Goal: Information Seeking & Learning: Learn about a topic

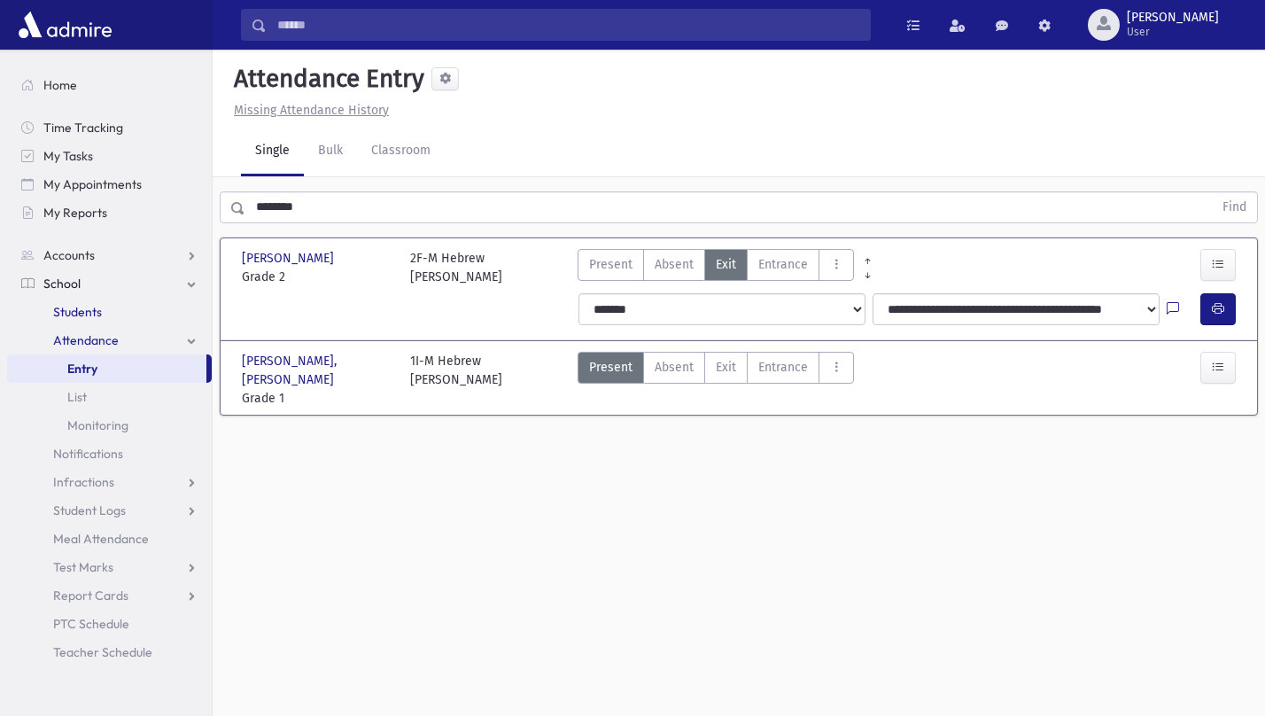
click at [74, 309] on span "Students" at bounding box center [77, 312] width 49 height 16
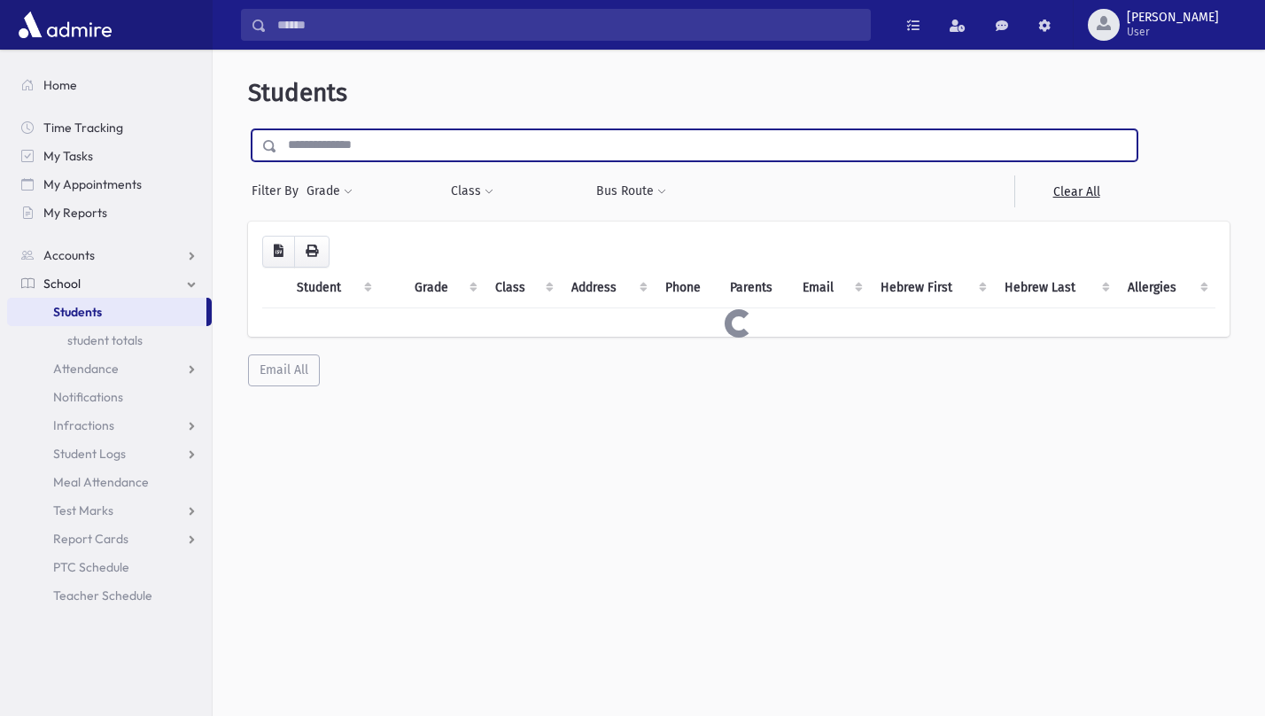
click at [336, 146] on input "text" at bounding box center [707, 145] width 860 height 32
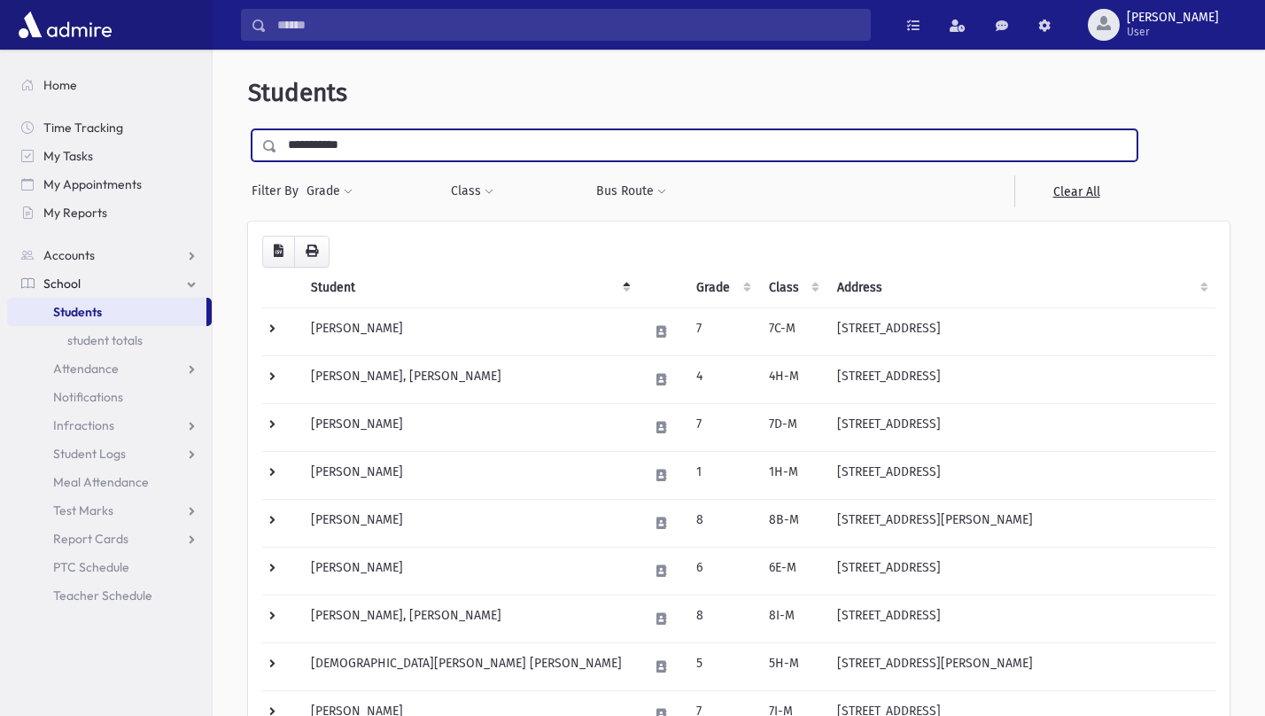
type input "**********"
click at [248, 129] on input "submit" at bounding box center [273, 141] width 50 height 24
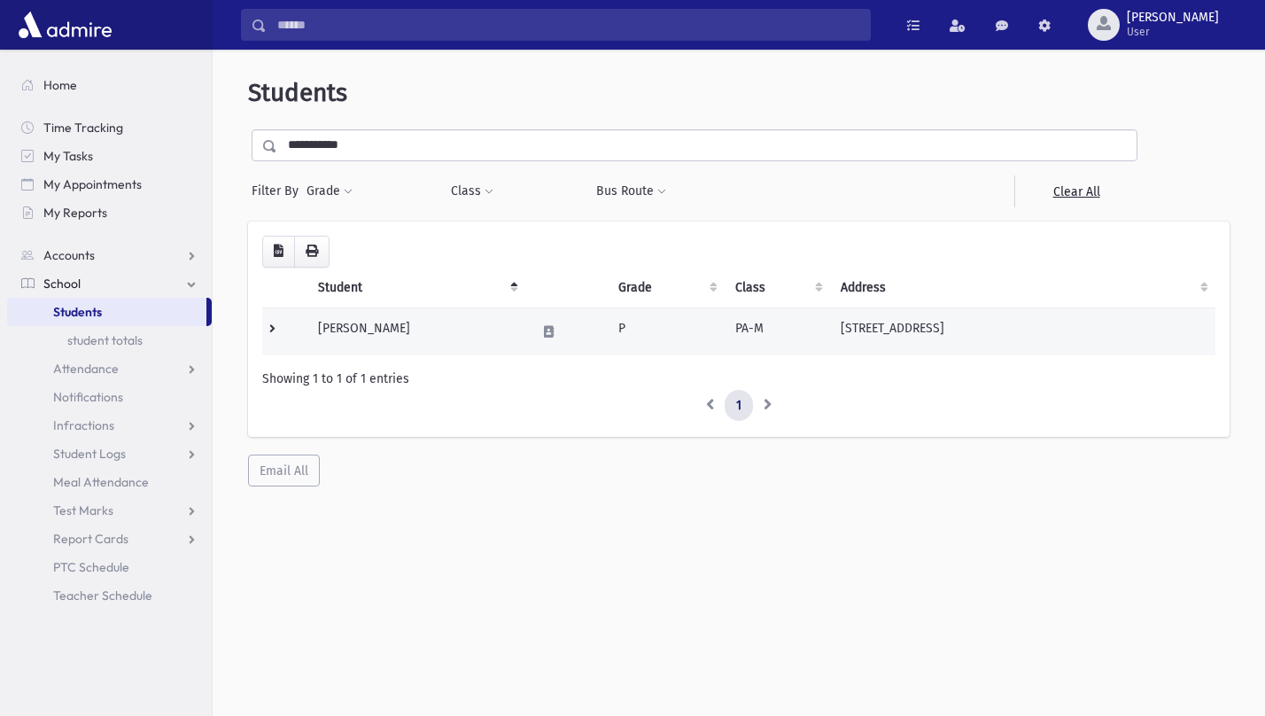
click at [395, 334] on td "Dicker, Binyomin" at bounding box center [417, 332] width 218 height 48
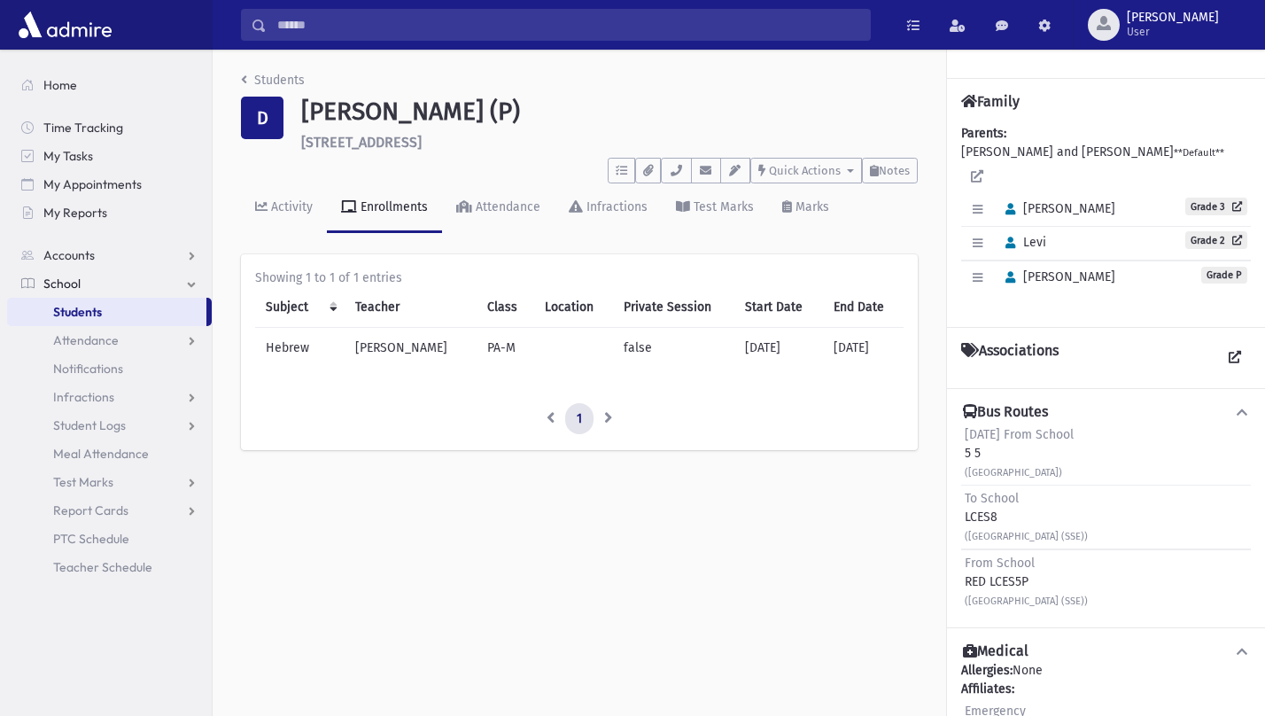
click at [978, 432] on div "Friday From School 5 5 (6th St & Forest Ave)" at bounding box center [1019, 453] width 109 height 56
click at [979, 437] on div "Friday From School 5 5 (6th St & Forest Ave)" at bounding box center [1019, 453] width 109 height 56
click at [967, 434] on div "Friday From School 5 5 (6th St & Forest Ave)" at bounding box center [1019, 453] width 109 height 56
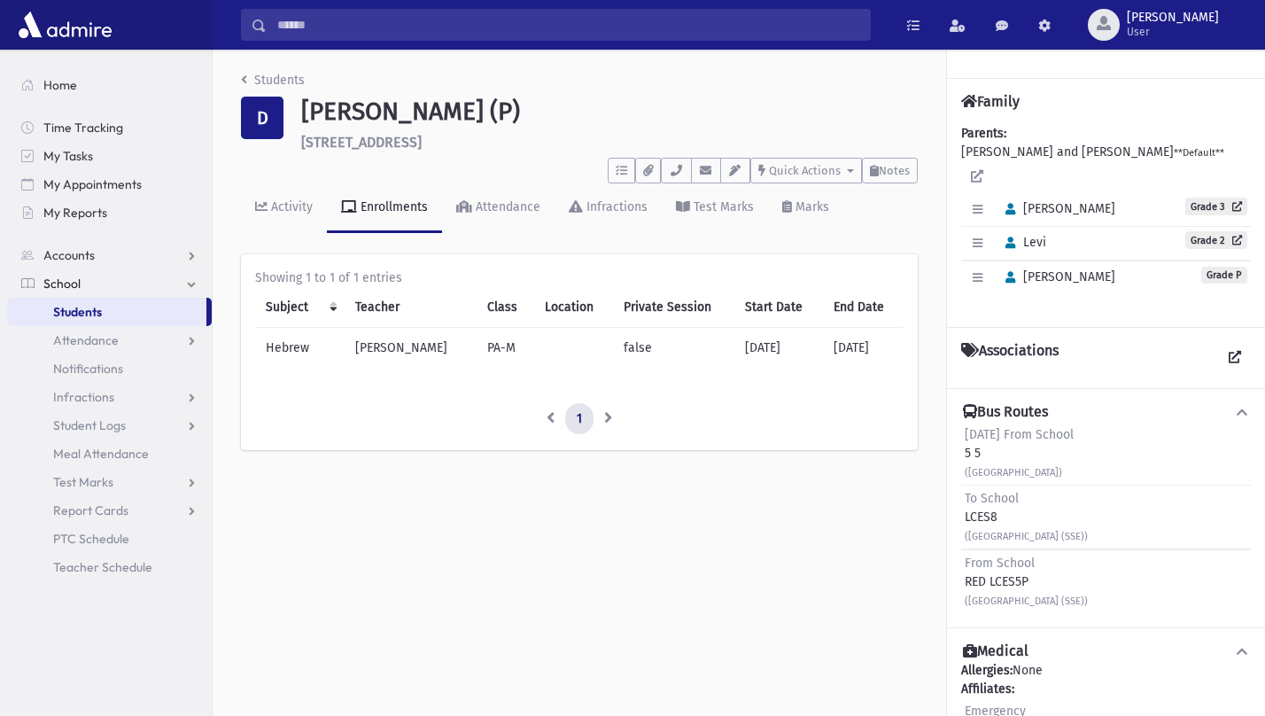
click at [967, 434] on div "Friday From School 5 5 (6th St & Forest Ave)" at bounding box center [1019, 453] width 109 height 56
click at [276, 70] on div "Students D Dicker, Binyomin (P) 421 6th St Lakewood **** To Do's No open tasks …" at bounding box center [580, 270] width 734 height 440
click at [277, 76] on link "Students" at bounding box center [273, 80] width 64 height 15
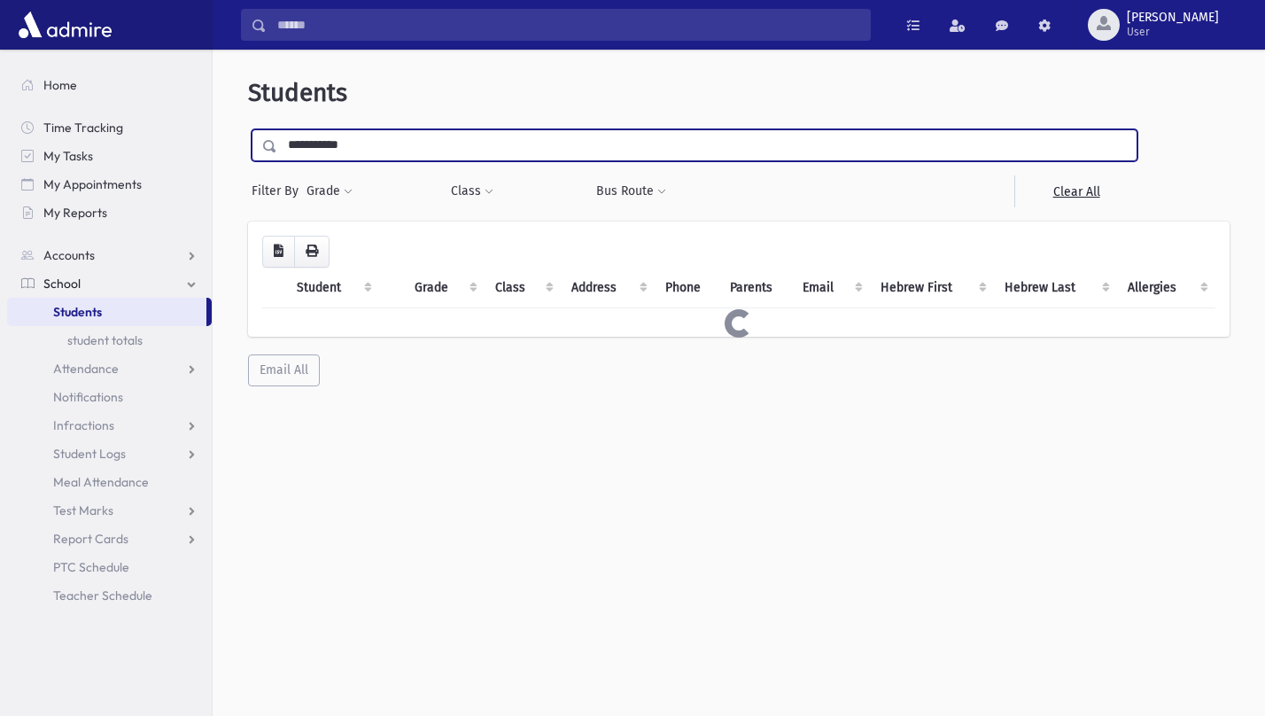
click at [366, 131] on input "**********" at bounding box center [707, 145] width 860 height 32
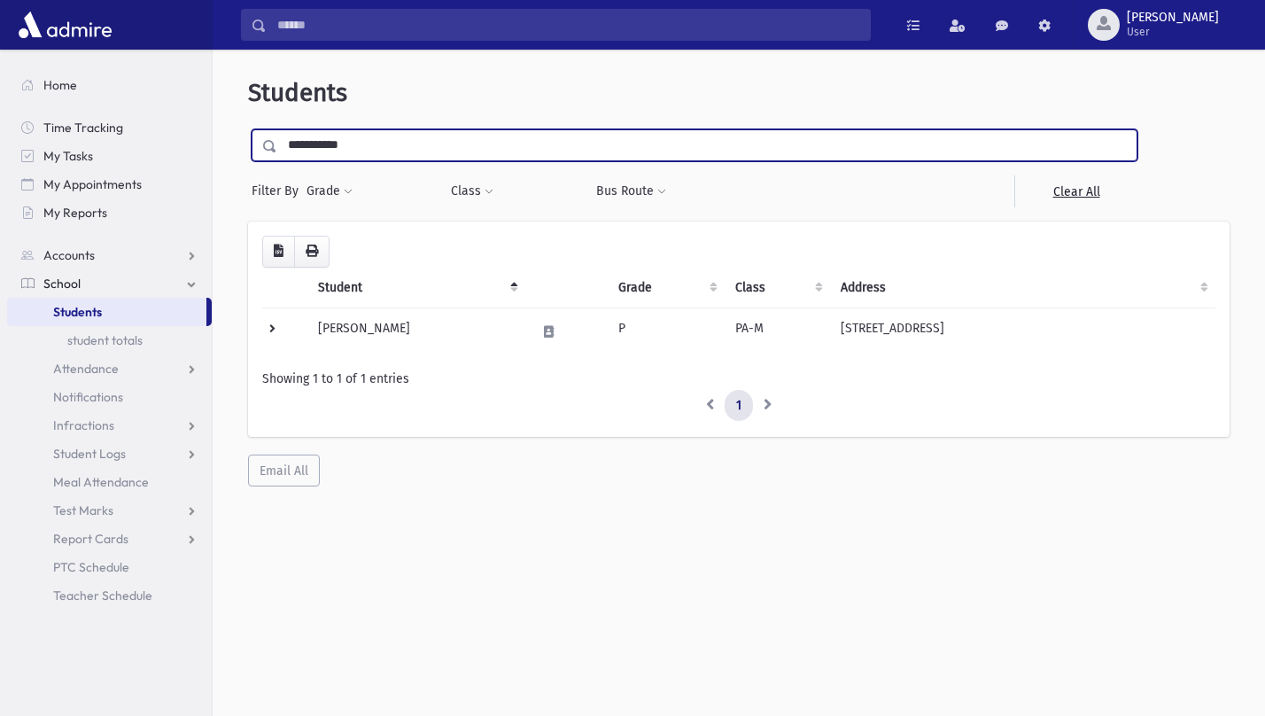
click at [366, 131] on input "**********" at bounding box center [707, 145] width 860 height 32
type input "*******"
click at [248, 129] on input "submit" at bounding box center [273, 141] width 50 height 24
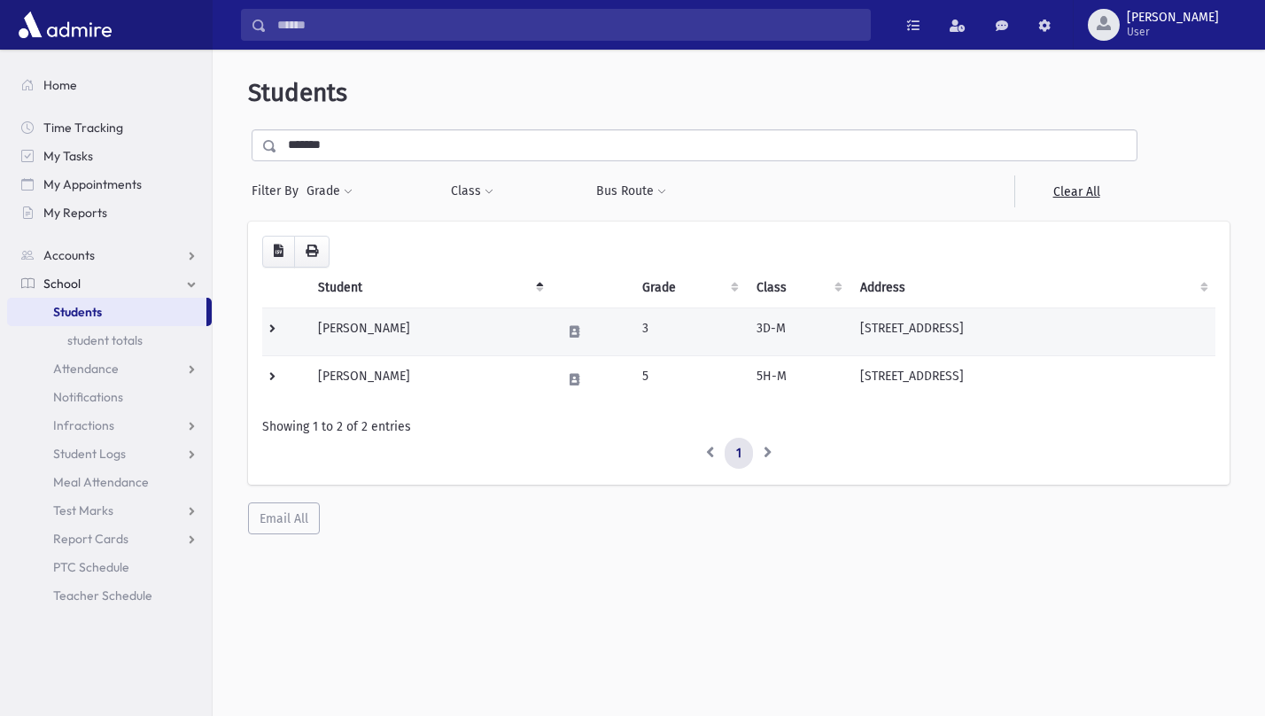
click at [396, 325] on td "Zafrani, Menachem" at bounding box center [430, 332] width 244 height 48
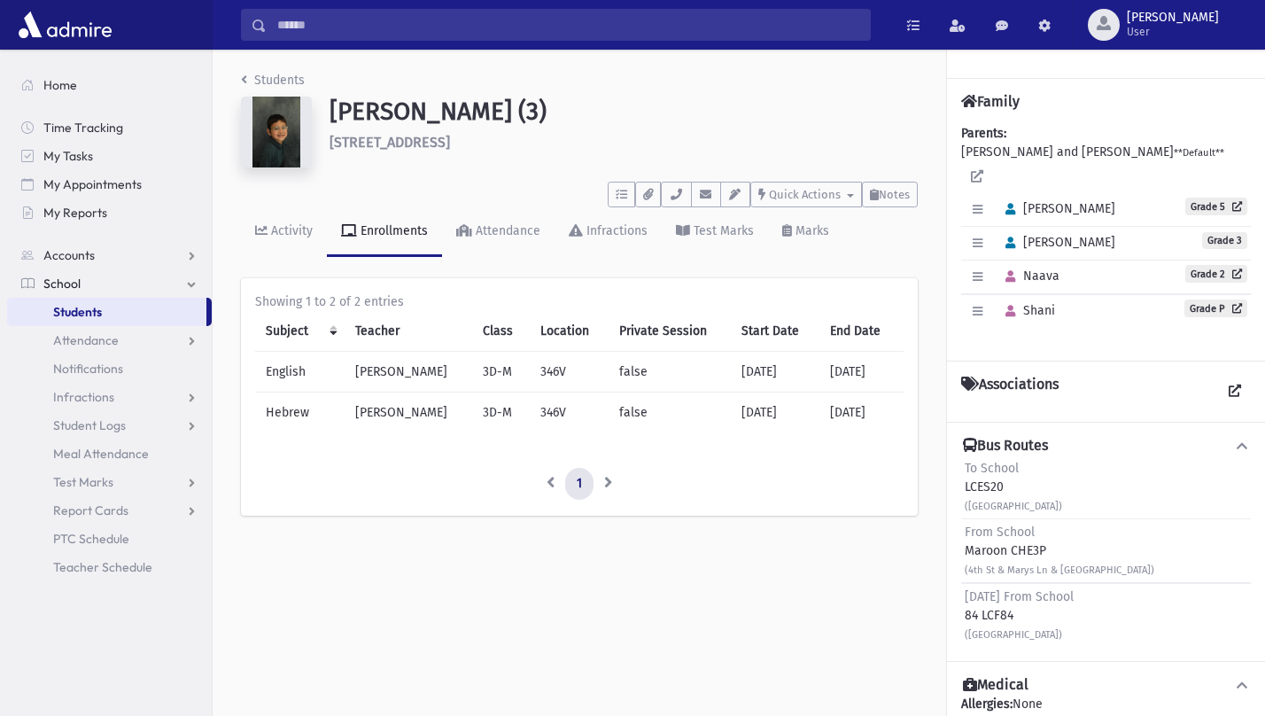
click at [987, 594] on div "[DATE] From School 84 LCF84 ([GEOGRAPHIC_DATA])" at bounding box center [1019, 616] width 109 height 56
click at [998, 594] on div "[DATE] From School 84 LCF84 ([GEOGRAPHIC_DATA])" at bounding box center [1019, 616] width 109 height 56
drag, startPoint x: 984, startPoint y: 594, endPoint x: 1024, endPoint y: 596, distance: 39.9
click at [1024, 596] on div "[DATE] From School 84 LCF84 ([GEOGRAPHIC_DATA])" at bounding box center [1019, 616] width 109 height 56
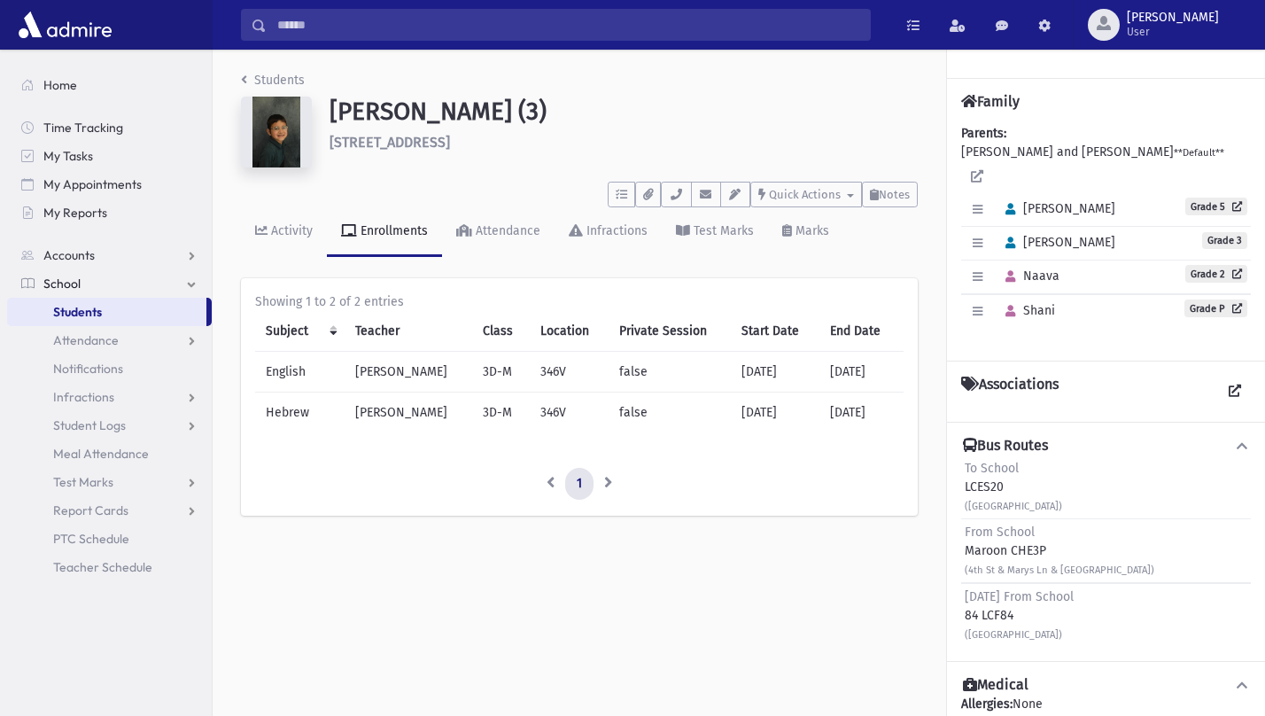
click at [999, 596] on div "[DATE] From School 84 LCF84 ([GEOGRAPHIC_DATA])" at bounding box center [1019, 616] width 109 height 56
click at [999, 596] on div "Friday From School 84 LCF84 (6th St & E 6th St & Princeton Ave)" at bounding box center [1019, 616] width 109 height 56
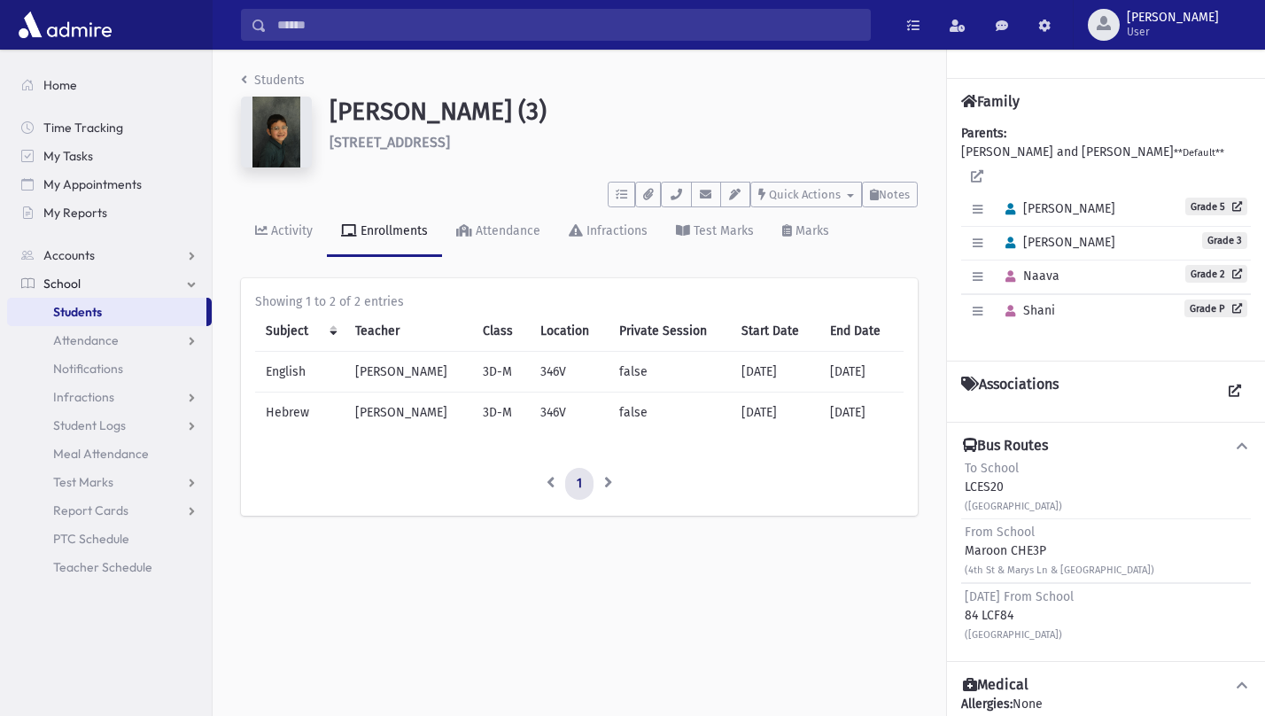
click at [1001, 594] on div "Friday From School 84 LCF84 (6th St & E 6th St & Princeton Ave)" at bounding box center [1019, 616] width 109 height 56
drag, startPoint x: 1001, startPoint y: 594, endPoint x: 1016, endPoint y: 594, distance: 15.1
click at [1016, 594] on div "Friday From School 84 LCF84 (6th St & E 6th St & Princeton Ave)" at bounding box center [1019, 616] width 109 height 56
click at [1010, 594] on div "Friday From School 84 LCF84 (6th St & E 6th St & Princeton Ave)" at bounding box center [1019, 616] width 109 height 56
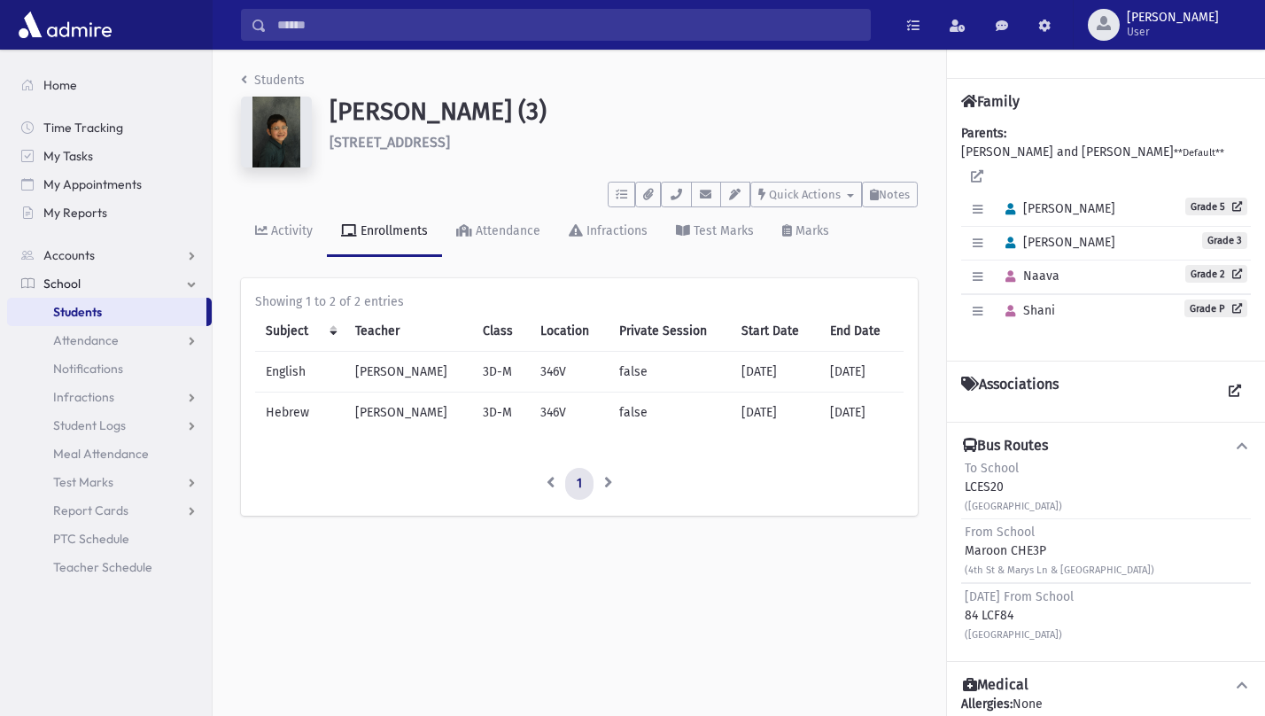
click at [1010, 594] on div "Friday From School 84 LCF84 (6th St & E 6th St & Princeton Ave)" at bounding box center [1019, 616] width 109 height 56
click at [996, 596] on div "Friday From School 84 LCF84 (6th St & E 6th St & Princeton Ave)" at bounding box center [1019, 616] width 109 height 56
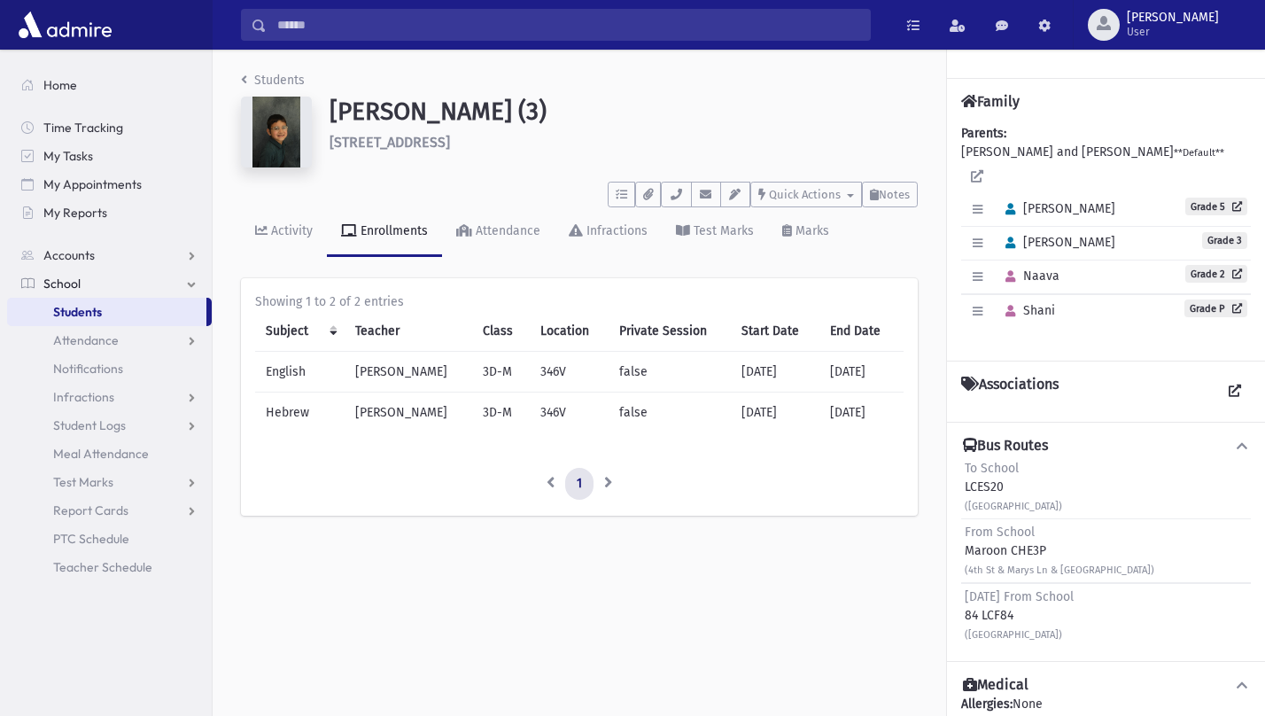
click at [996, 596] on div "Friday From School 84 LCF84 (6th St & E 6th St & Princeton Ave)" at bounding box center [1019, 616] width 109 height 56
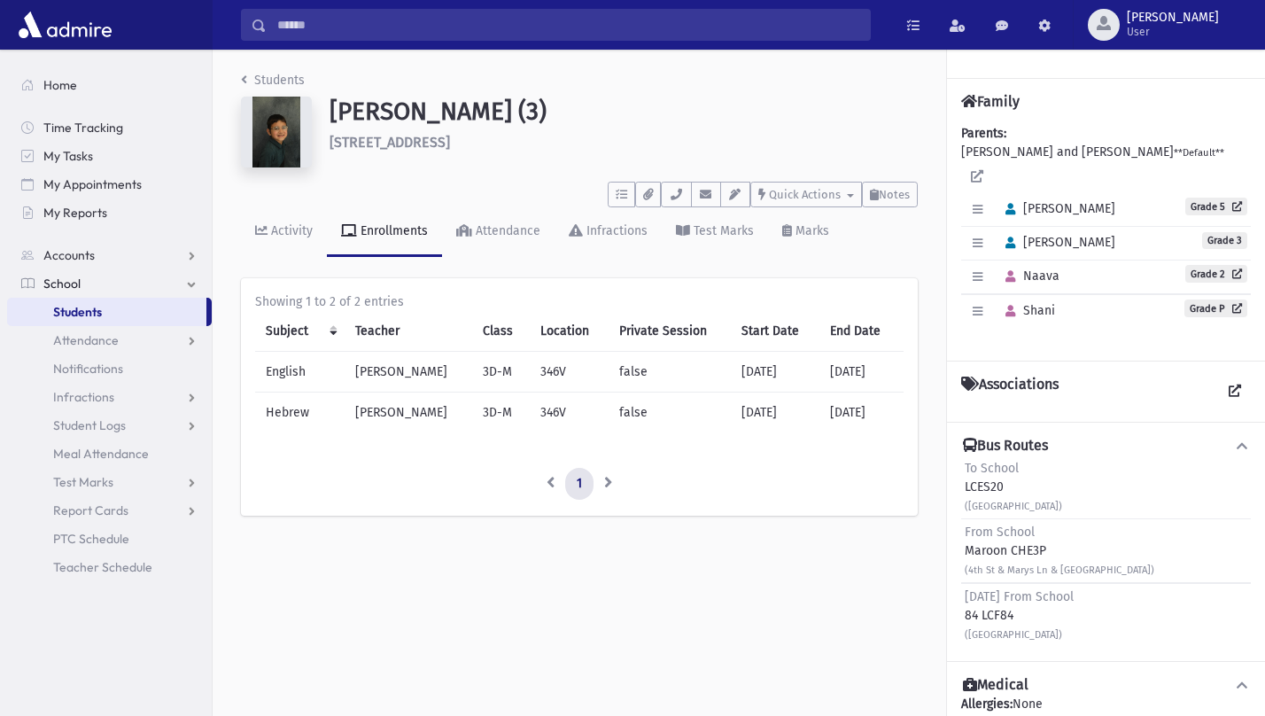
click at [996, 596] on div "Friday From School 84 LCF84 (6th St & E 6th St & Princeton Ave)" at bounding box center [1019, 616] width 109 height 56
click at [1007, 594] on div "Friday From School 84 LCF84 (6th St & E 6th St & Princeton Ave)" at bounding box center [1019, 616] width 109 height 56
drag, startPoint x: 1013, startPoint y: 594, endPoint x: 956, endPoint y: 590, distance: 56.8
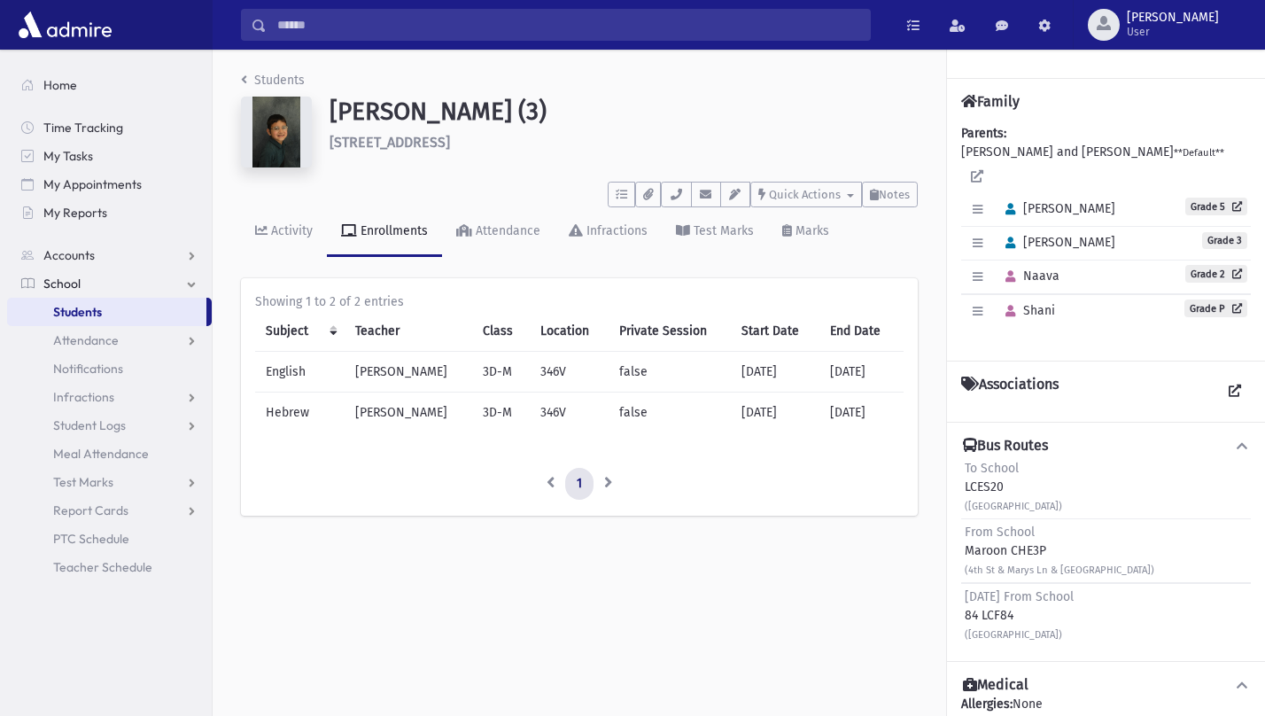
click at [956, 590] on div "Bus Routes To School LCES20 (6th St & E 6th St & Princeton Ave) From School Mar…" at bounding box center [1106, 541] width 318 height 239
click at [988, 593] on div "Friday From School 84 LCF84 (6th St & E 6th St & Princeton Ave)" at bounding box center [1019, 616] width 109 height 56
click at [985, 600] on div "Friday From School 84 LCF84 (6th St & E 6th St & Princeton Ave)" at bounding box center [1019, 616] width 109 height 56
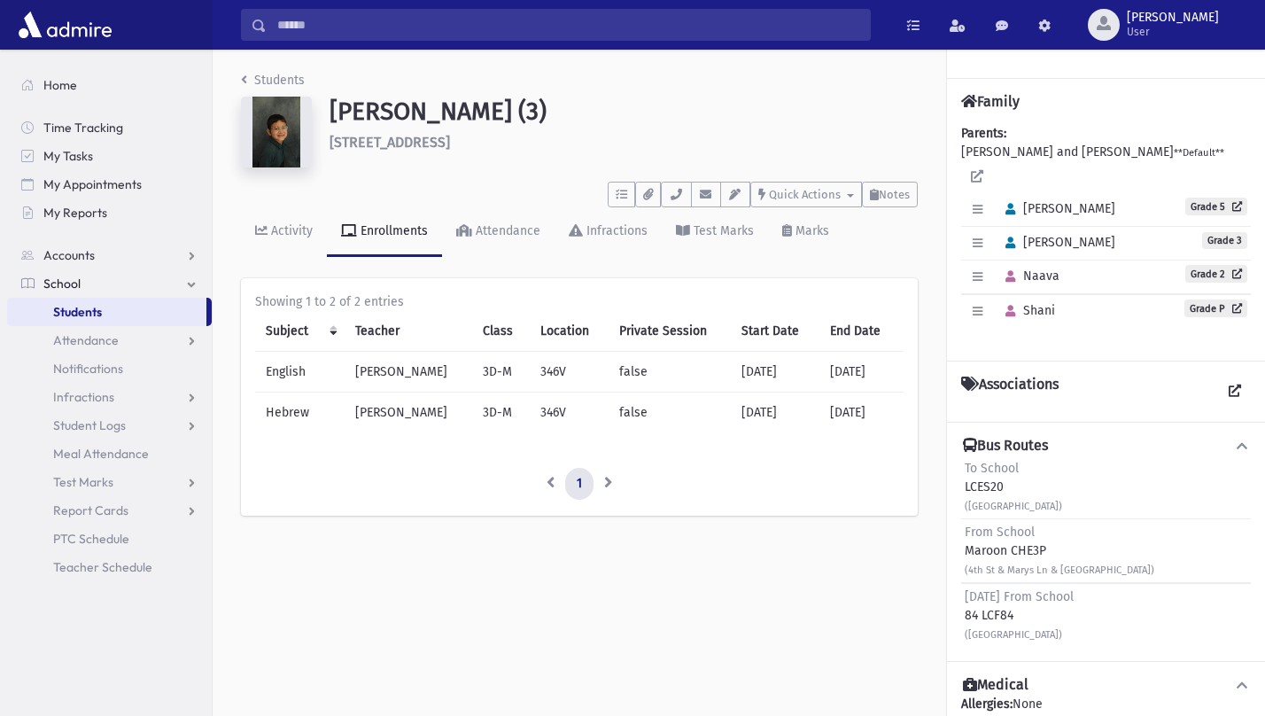
click at [993, 594] on div "Friday From School 84 LCF84 (6th St & E 6th St & Princeton Ave)" at bounding box center [1019, 616] width 109 height 56
click at [1027, 602] on div "Friday From School 84 LCF84 (6th St & E 6th St & Princeton Ave)" at bounding box center [1019, 616] width 109 height 56
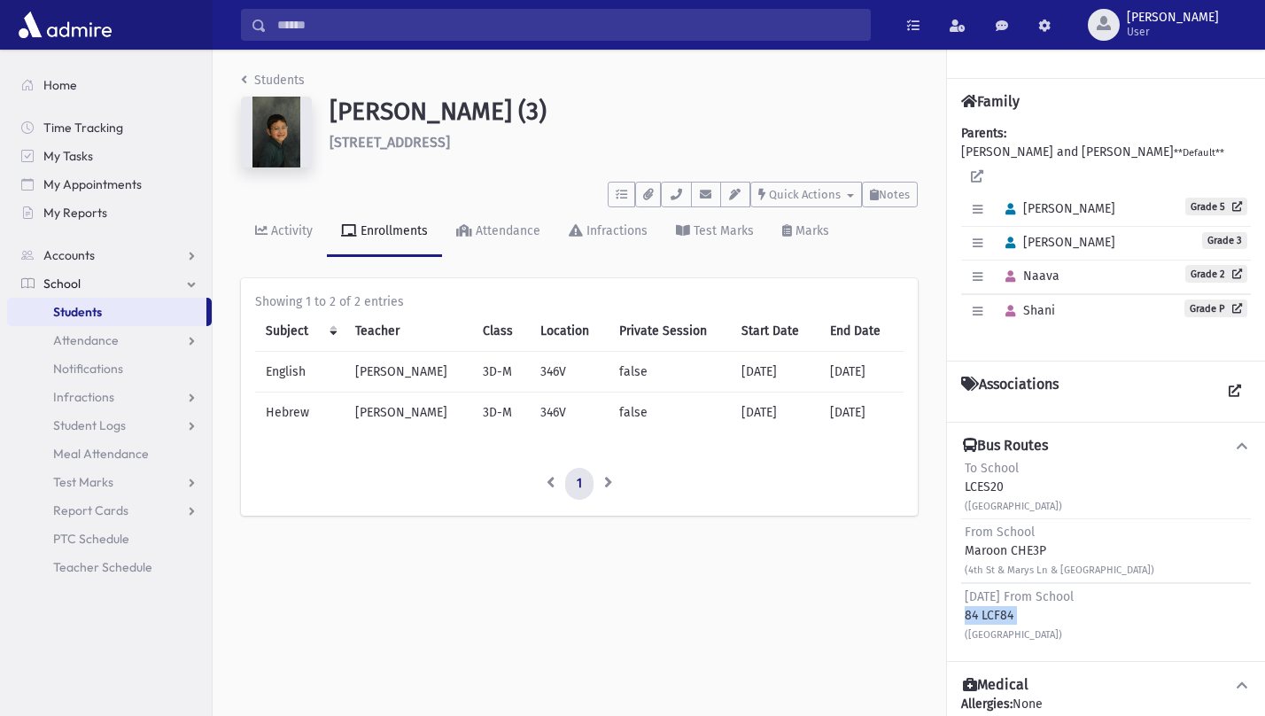
drag, startPoint x: 1013, startPoint y: 596, endPoint x: 959, endPoint y: 608, distance: 55.3
click at [959, 608] on div "Bus Routes To School LCES20 (6th St & E 6th St & Princeton Ave) From School Mar…" at bounding box center [1106, 541] width 318 height 239
click at [964, 594] on div "Friday From School 84 LCF84 (6th St & E 6th St & Princeton Ave)" at bounding box center [1106, 615] width 290 height 64
click at [962, 590] on div "Friday From School 84 LCF84 (6th St & E 6th St & Princeton Ave)" at bounding box center [1106, 615] width 290 height 64
drag, startPoint x: 971, startPoint y: 595, endPoint x: 1075, endPoint y: 601, distance: 103.9
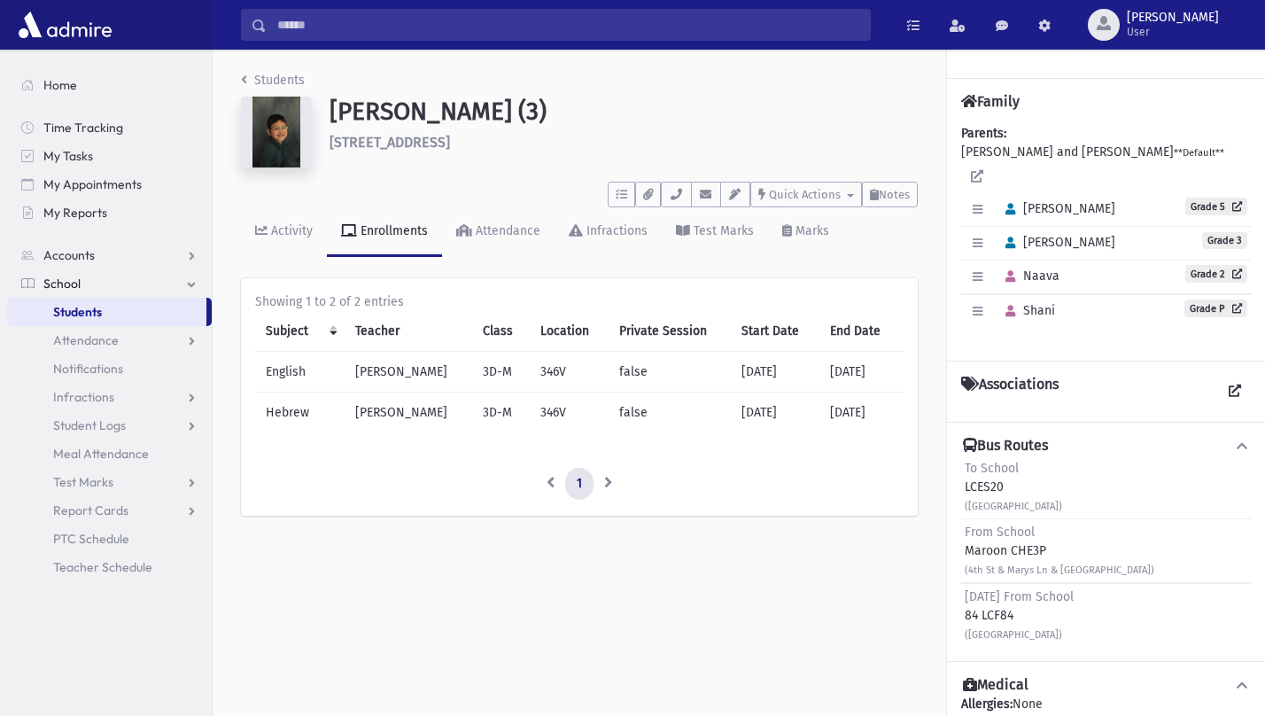
click at [1074, 601] on div "Friday From School 84 LCF84 (6th St & E 6th St & Princeton Ave)" at bounding box center [1019, 616] width 109 height 56
click at [1022, 603] on div "Friday From School 84 LCF84 (6th St & E 6th St & Princeton Ave)" at bounding box center [1019, 616] width 109 height 56
click at [999, 593] on div "Friday From School 84 LCF84 (6th St & E 6th St & Princeton Ave)" at bounding box center [1019, 616] width 109 height 56
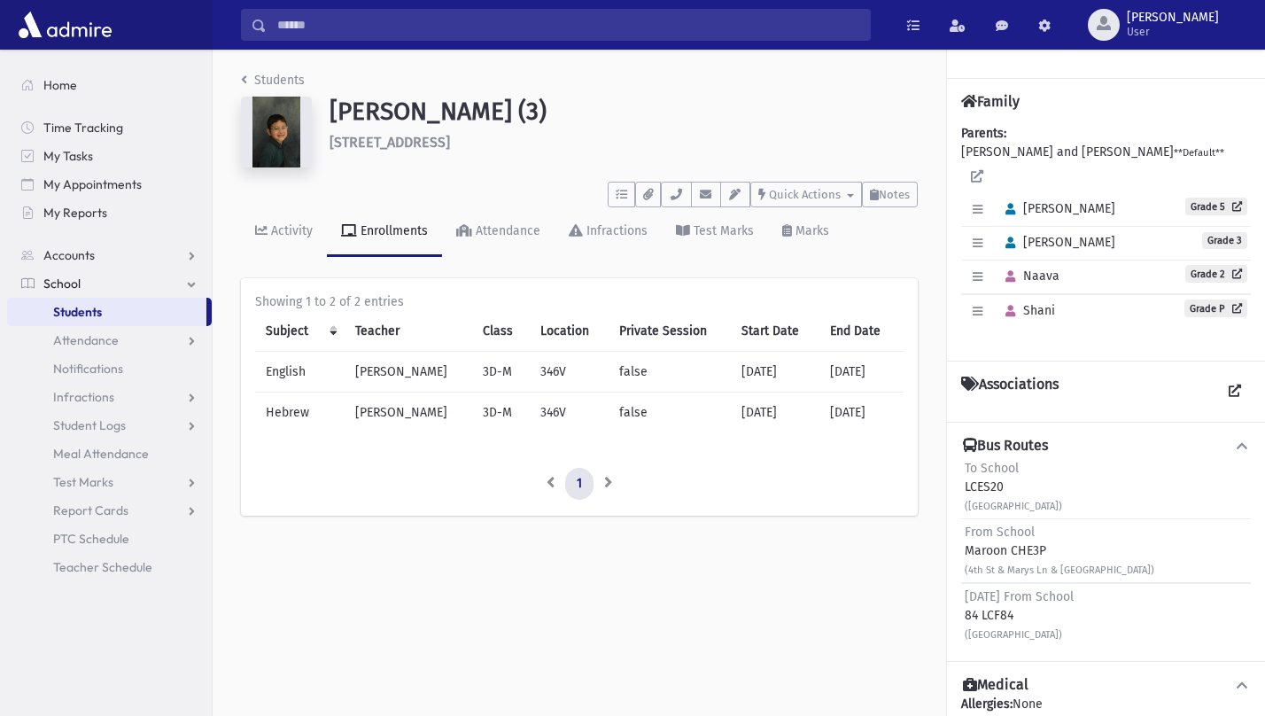
click at [999, 593] on div "Friday From School 84 LCF84 (6th St & E 6th St & Princeton Ave)" at bounding box center [1019, 616] width 109 height 56
